Goal: Information Seeking & Learning: Learn about a topic

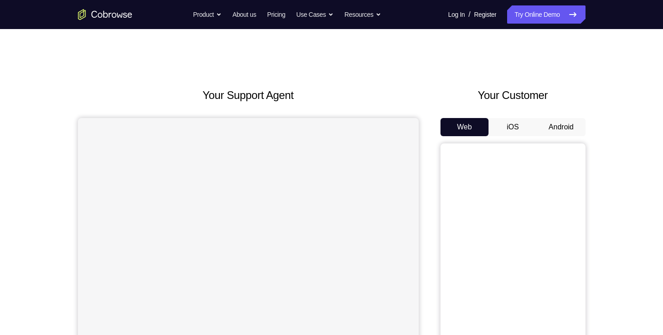
click at [564, 127] on button "Android" at bounding box center [561, 127] width 49 height 18
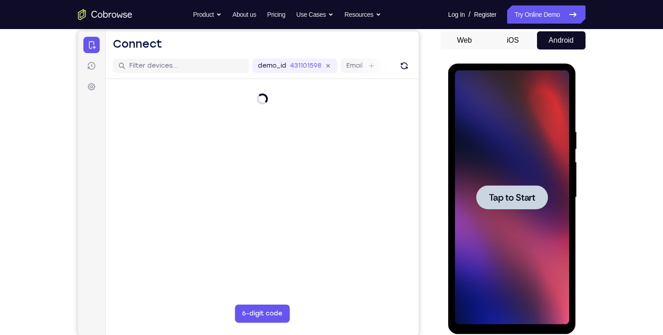
click at [515, 206] on div at bounding box center [512, 197] width 72 height 24
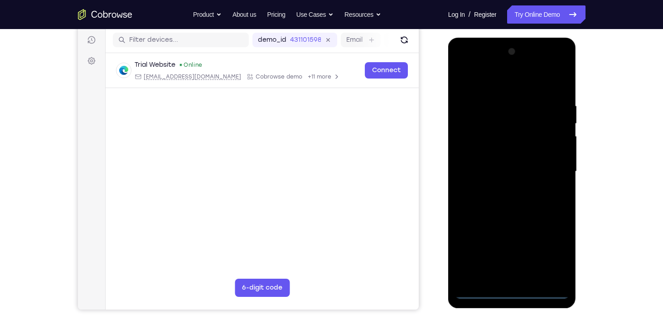
scroll to position [112, 0]
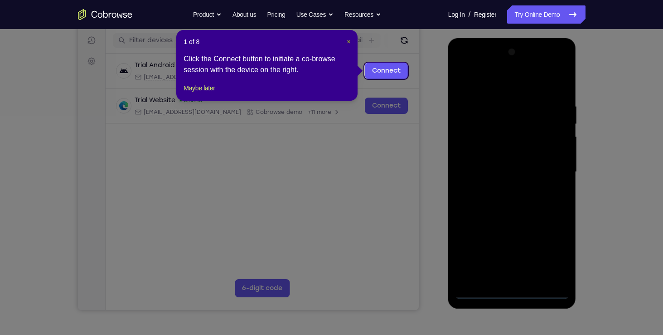
click at [347, 41] on span "×" at bounding box center [349, 41] width 4 height 7
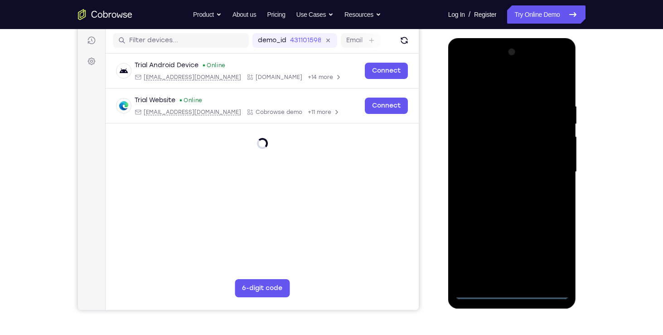
click at [505, 289] on div at bounding box center [512, 172] width 114 height 254
click at [553, 249] on div at bounding box center [512, 172] width 114 height 254
click at [496, 63] on div at bounding box center [512, 172] width 114 height 254
click at [505, 82] on div at bounding box center [512, 172] width 114 height 254
click at [551, 173] on div at bounding box center [512, 172] width 114 height 254
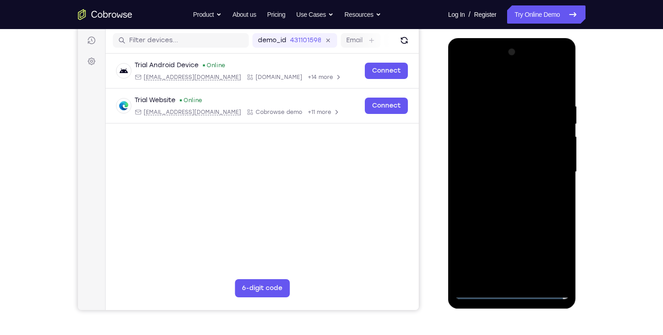
click at [508, 186] on div at bounding box center [512, 172] width 114 height 254
click at [515, 160] on div at bounding box center [512, 172] width 114 height 254
click at [517, 154] on div at bounding box center [512, 172] width 114 height 254
click at [490, 133] on div at bounding box center [512, 172] width 114 height 254
click at [538, 174] on div at bounding box center [512, 172] width 114 height 254
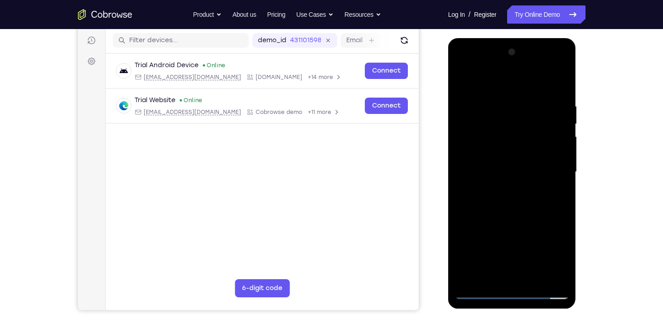
click at [514, 203] on div at bounding box center [512, 172] width 114 height 254
click at [532, 198] on div at bounding box center [512, 172] width 114 height 254
drag, startPoint x: 498, startPoint y: 83, endPoint x: 499, endPoint y: -34, distance: 117.0
click at [499, 38] on html "Online web based iOS Simulators and Android Emulators. Run iPhone, iPad, Mobile…" at bounding box center [512, 174] width 129 height 272
click at [557, 96] on div at bounding box center [512, 172] width 114 height 254
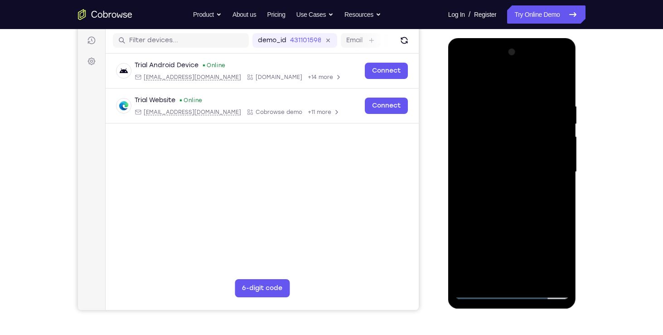
drag, startPoint x: 503, startPoint y: 86, endPoint x: 516, endPoint y: 5, distance: 82.2
click at [516, 38] on html "Online web based iOS Simulators and Android Emulators. Run iPhone, iPad, Mobile…" at bounding box center [512, 174] width 129 height 272
click at [511, 273] on div at bounding box center [512, 172] width 114 height 254
click at [505, 197] on div at bounding box center [512, 172] width 114 height 254
click at [557, 98] on div at bounding box center [512, 172] width 114 height 254
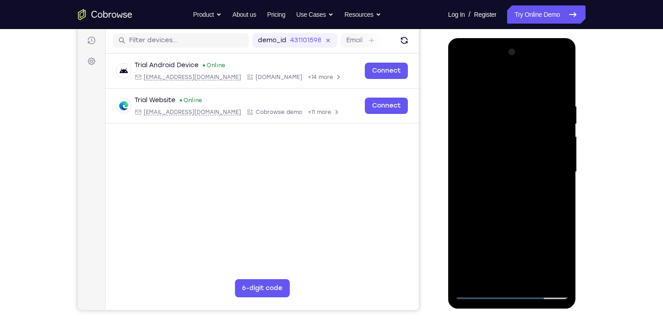
click at [554, 102] on div at bounding box center [512, 172] width 114 height 254
click at [559, 97] on div at bounding box center [512, 172] width 114 height 254
click at [479, 291] on div at bounding box center [512, 172] width 114 height 254
click at [491, 274] on div at bounding box center [512, 172] width 114 height 254
click at [477, 291] on div at bounding box center [512, 172] width 114 height 254
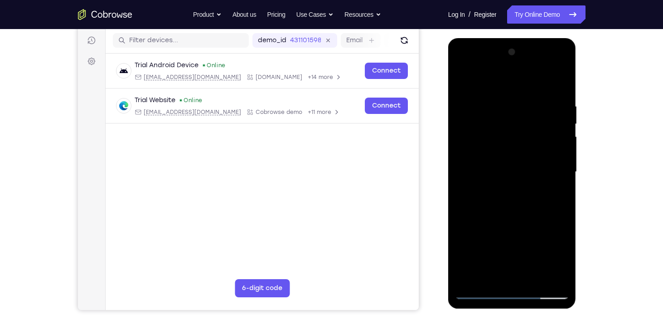
click at [559, 96] on div at bounding box center [512, 172] width 114 height 254
click at [503, 186] on div at bounding box center [512, 172] width 114 height 254
click at [519, 270] on div at bounding box center [512, 172] width 114 height 254
click at [560, 99] on div at bounding box center [512, 172] width 114 height 254
click at [529, 164] on div at bounding box center [512, 172] width 114 height 254
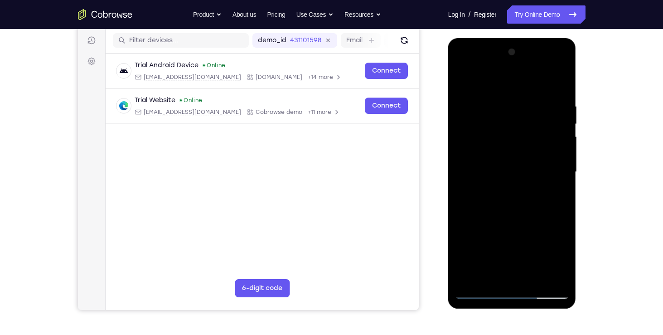
click at [558, 99] on div at bounding box center [512, 172] width 114 height 254
click at [539, 293] on div at bounding box center [512, 172] width 114 height 254
drag, startPoint x: 498, startPoint y: 223, endPoint x: 510, endPoint y: 21, distance: 202.1
click at [510, 38] on html "Online web based iOS Simulators and Android Emulators. Run iPhone, iPad, Mobile…" at bounding box center [512, 174] width 129 height 272
drag, startPoint x: 496, startPoint y: 179, endPoint x: 503, endPoint y: -24, distance: 203.2
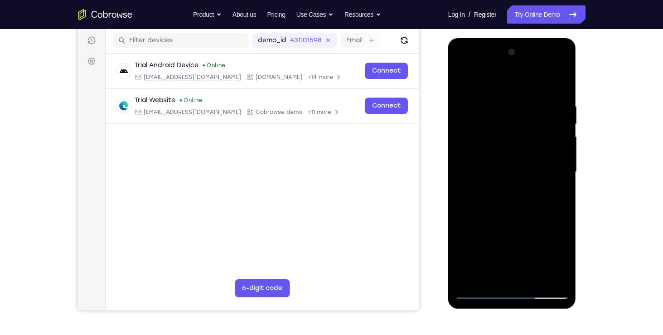
click at [503, 38] on html "Online web based iOS Simulators and Android Emulators. Run iPhone, iPad, Mobile…" at bounding box center [512, 174] width 129 height 272
drag, startPoint x: 514, startPoint y: 227, endPoint x: 535, endPoint y: 36, distance: 191.6
click at [535, 38] on html "Online web based iOS Simulators and Android Emulators. Run iPhone, iPad, Mobile…" at bounding box center [512, 174] width 129 height 272
drag, startPoint x: 514, startPoint y: 196, endPoint x: 524, endPoint y: -34, distance: 230.1
click at [524, 38] on html "Online web based iOS Simulators and Android Emulators. Run iPhone, iPad, Mobile…" at bounding box center [512, 174] width 129 height 272
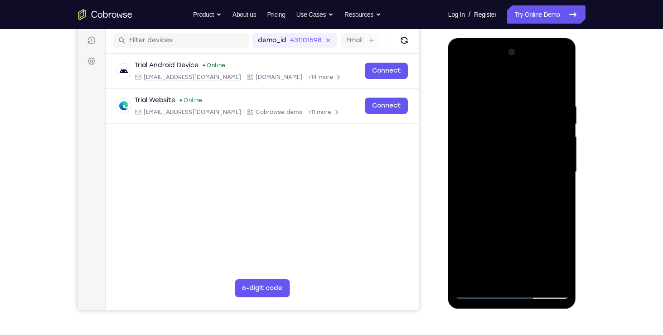
click at [548, 254] on div at bounding box center [512, 172] width 114 height 254
click at [523, 215] on div at bounding box center [512, 172] width 114 height 254
click at [534, 281] on div at bounding box center [512, 172] width 114 height 254
click at [510, 217] on div at bounding box center [512, 172] width 114 height 254
click at [534, 142] on div at bounding box center [512, 172] width 114 height 254
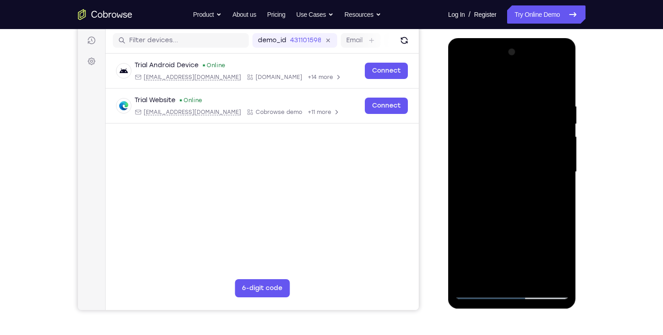
click at [494, 275] on div at bounding box center [512, 172] width 114 height 254
click at [528, 212] on div at bounding box center [512, 172] width 114 height 254
click at [497, 116] on div at bounding box center [512, 172] width 114 height 254
click at [496, 274] on div at bounding box center [512, 172] width 114 height 254
click at [562, 68] on div at bounding box center [512, 172] width 114 height 254
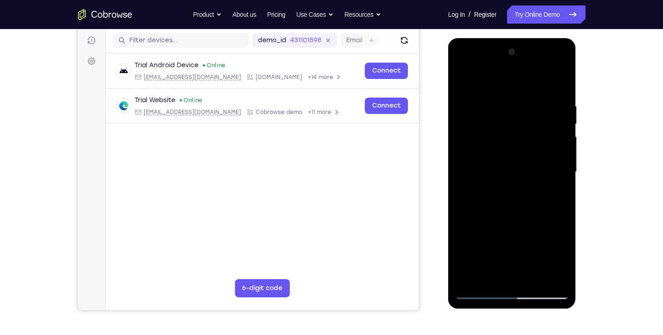
click at [528, 68] on div at bounding box center [512, 172] width 114 height 254
click at [483, 227] on div at bounding box center [512, 172] width 114 height 254
click at [512, 244] on div at bounding box center [512, 172] width 114 height 254
click at [479, 85] on div at bounding box center [512, 172] width 114 height 254
click at [558, 275] on div at bounding box center [512, 172] width 114 height 254
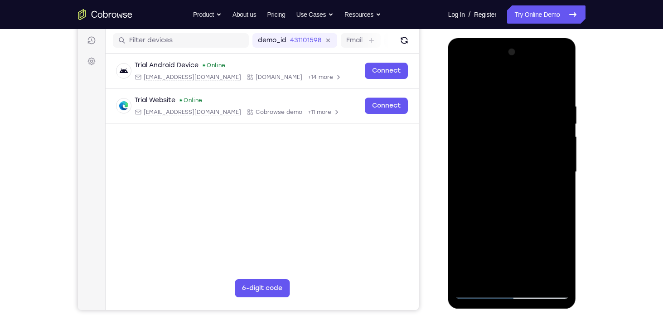
click at [460, 68] on div at bounding box center [512, 172] width 114 height 254
click at [489, 277] on div at bounding box center [512, 172] width 114 height 254
click at [556, 242] on div at bounding box center [512, 172] width 114 height 254
click at [561, 248] on div at bounding box center [512, 172] width 114 height 254
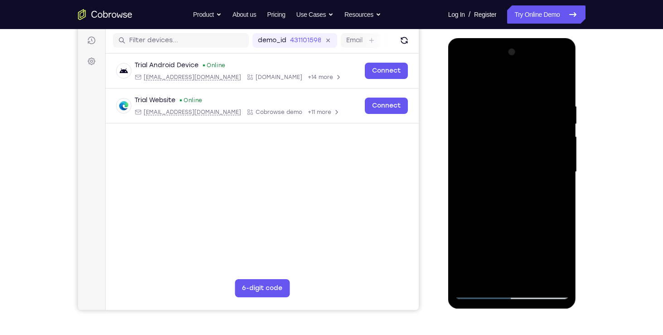
click at [566, 257] on div at bounding box center [512, 172] width 114 height 254
click at [564, 248] on div at bounding box center [512, 172] width 114 height 254
click at [492, 241] on div at bounding box center [512, 172] width 114 height 254
click at [519, 274] on div at bounding box center [512, 172] width 114 height 254
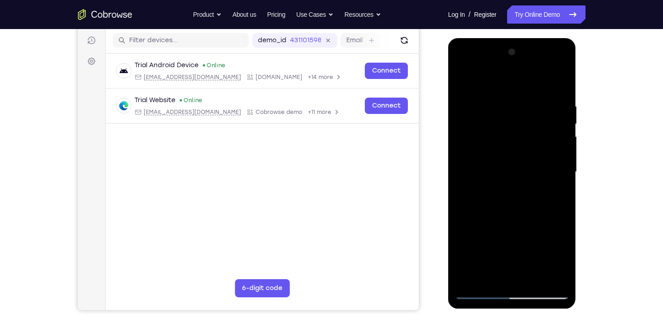
click at [532, 223] on div at bounding box center [512, 172] width 114 height 254
click at [520, 242] on div at bounding box center [512, 172] width 114 height 254
click at [548, 226] on div at bounding box center [512, 172] width 114 height 254
click at [564, 259] on div at bounding box center [512, 172] width 114 height 254
click at [553, 227] on div at bounding box center [512, 172] width 114 height 254
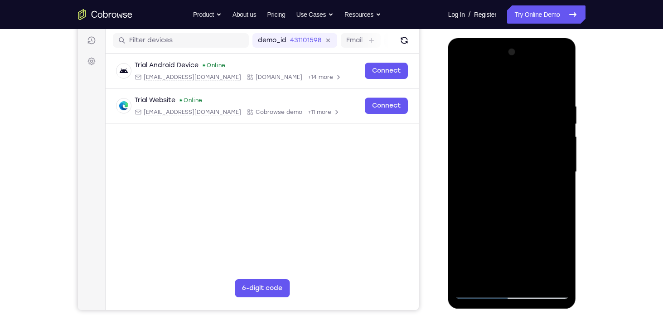
click at [522, 258] on div at bounding box center [512, 172] width 114 height 254
click at [501, 242] on div at bounding box center [512, 172] width 114 height 254
click at [509, 277] on div at bounding box center [512, 172] width 114 height 254
click at [523, 258] on div at bounding box center [512, 172] width 114 height 254
click at [503, 243] on div at bounding box center [512, 172] width 114 height 254
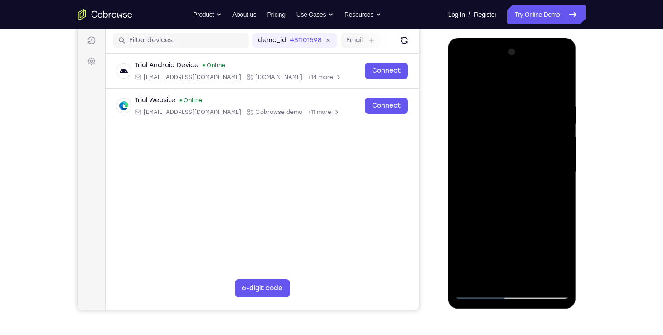
click at [510, 243] on div at bounding box center [512, 172] width 114 height 254
click at [510, 273] on div at bounding box center [512, 172] width 114 height 254
click at [510, 244] on div at bounding box center [512, 172] width 114 height 254
click at [482, 246] on div at bounding box center [512, 172] width 114 height 254
click at [553, 193] on div at bounding box center [512, 172] width 114 height 254
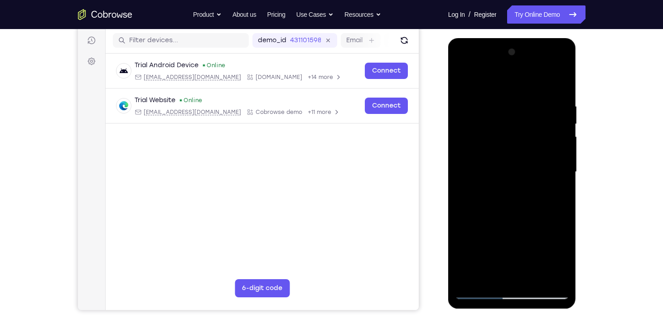
click at [466, 83] on div at bounding box center [512, 172] width 114 height 254
click at [492, 164] on div at bounding box center [512, 172] width 114 height 254
click at [473, 249] on div at bounding box center [512, 172] width 114 height 254
click at [462, 78] on div at bounding box center [512, 172] width 114 height 254
click at [503, 168] on div at bounding box center [512, 172] width 114 height 254
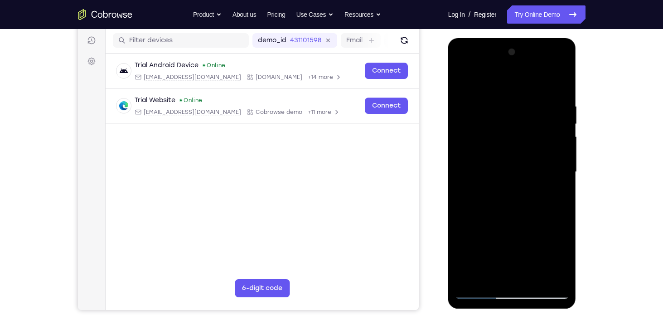
scroll to position [146, 0]
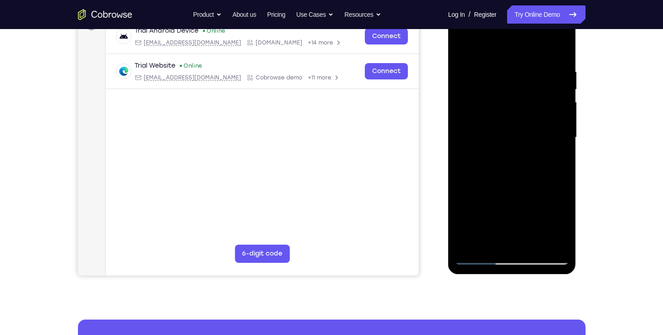
click at [473, 219] on div at bounding box center [512, 137] width 114 height 254
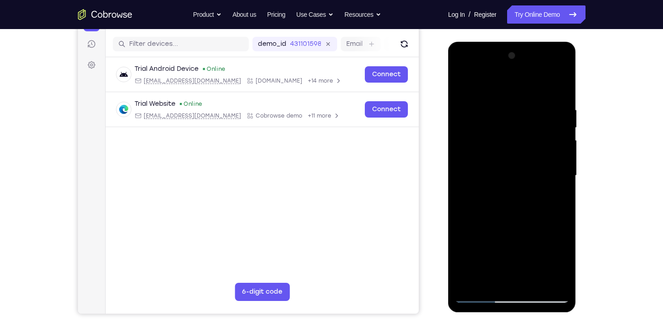
scroll to position [109, 0]
click at [464, 84] on div at bounding box center [512, 175] width 114 height 254
click at [505, 173] on div at bounding box center [512, 175] width 114 height 254
click at [492, 275] on div at bounding box center [512, 175] width 114 height 254
click at [515, 248] on div at bounding box center [512, 175] width 114 height 254
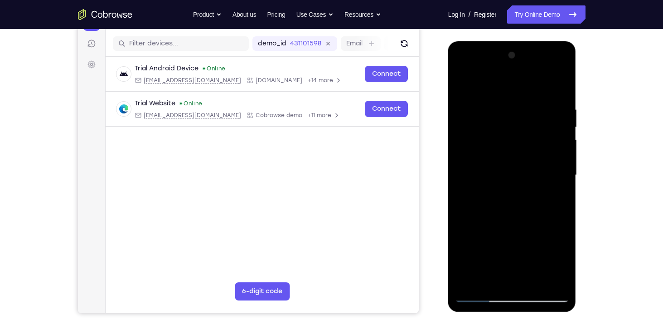
click at [553, 246] on div at bounding box center [512, 175] width 114 height 254
click at [522, 246] on div at bounding box center [512, 175] width 114 height 254
click at [492, 246] on div at bounding box center [512, 175] width 114 height 254
click at [559, 196] on div at bounding box center [512, 175] width 114 height 254
click at [461, 83] on div at bounding box center [512, 175] width 114 height 254
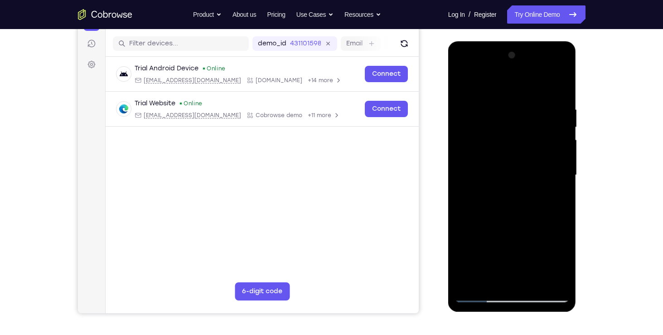
click at [505, 167] on div at bounding box center [512, 175] width 114 height 254
click at [500, 276] on div at bounding box center [512, 175] width 114 height 254
click at [541, 233] on div at bounding box center [512, 175] width 114 height 254
click at [481, 247] on div at bounding box center [512, 175] width 114 height 254
click at [492, 262] on div at bounding box center [512, 175] width 114 height 254
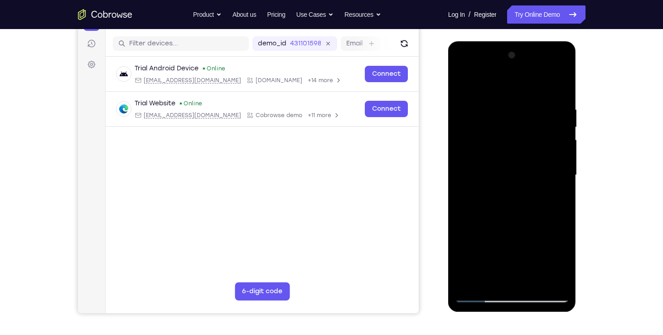
click at [514, 271] on div at bounding box center [512, 175] width 114 height 254
click at [489, 259] on div at bounding box center [512, 175] width 114 height 254
click at [488, 246] on div at bounding box center [512, 175] width 114 height 254
click at [530, 245] on div at bounding box center [512, 175] width 114 height 254
click at [512, 245] on div at bounding box center [512, 175] width 114 height 254
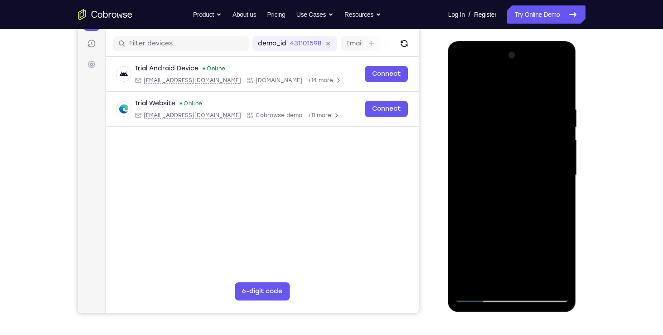
click at [519, 278] on div at bounding box center [512, 175] width 114 height 254
click at [541, 249] on div at bounding box center [512, 175] width 114 height 254
click at [522, 229] on div at bounding box center [512, 175] width 114 height 254
click at [512, 248] on div at bounding box center [512, 175] width 114 height 254
click at [551, 245] on div at bounding box center [512, 175] width 114 height 254
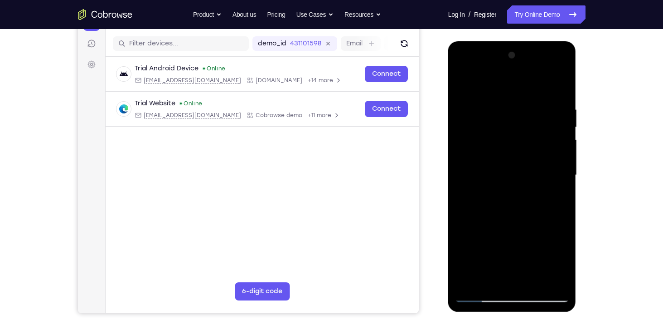
click at [555, 199] on div at bounding box center [512, 175] width 114 height 254
click at [468, 83] on div at bounding box center [512, 175] width 114 height 254
click at [463, 83] on div at bounding box center [512, 175] width 114 height 254
click at [495, 99] on div at bounding box center [512, 175] width 114 height 254
click at [558, 184] on div at bounding box center [512, 175] width 114 height 254
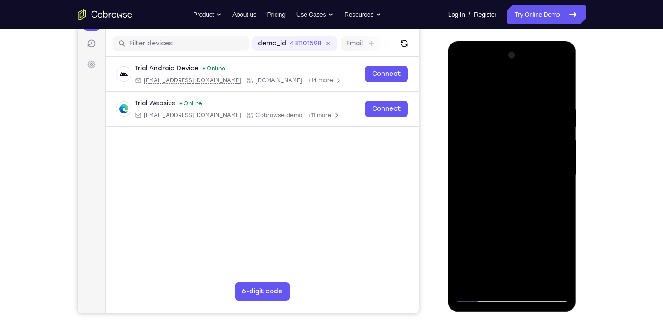
click at [558, 184] on div at bounding box center [512, 175] width 114 height 254
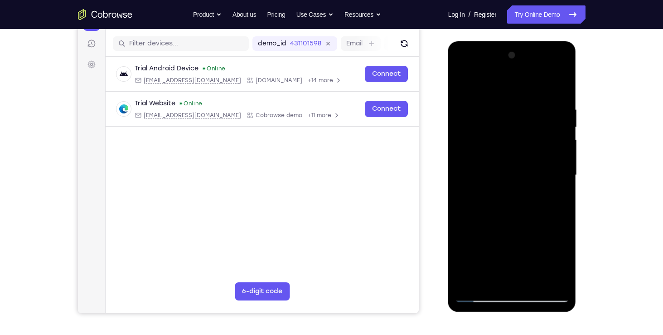
drag, startPoint x: 462, startPoint y: 178, endPoint x: 587, endPoint y: 152, distance: 127.8
click at [578, 152] on html "Online web based iOS Simulators and Android Emulators. Run iPhone, iPad, Mobile…" at bounding box center [512, 177] width 129 height 272
click at [561, 171] on div at bounding box center [512, 175] width 114 height 254
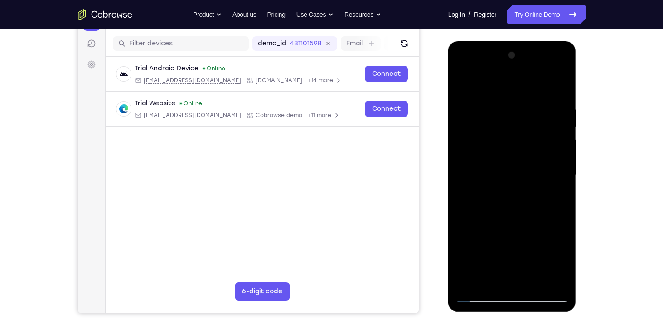
click at [561, 171] on div at bounding box center [512, 175] width 114 height 254
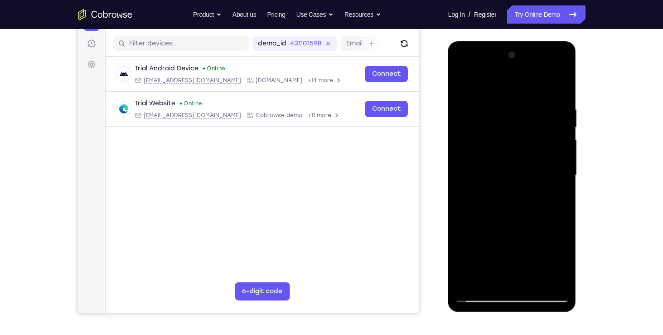
click at [554, 200] on div at bounding box center [512, 175] width 114 height 254
click at [559, 91] on div at bounding box center [512, 175] width 114 height 254
